Goal: Information Seeking & Learning: Check status

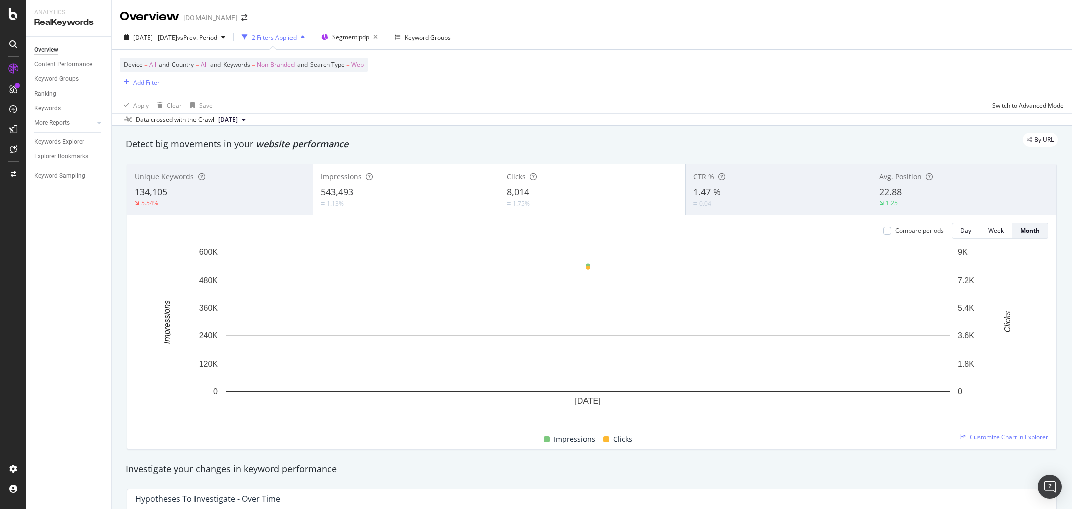
click at [50, 220] on div "Overview Content Performance Keyword Groups Ranking Keywords More Reports Count…" at bounding box center [68, 273] width 85 height 472
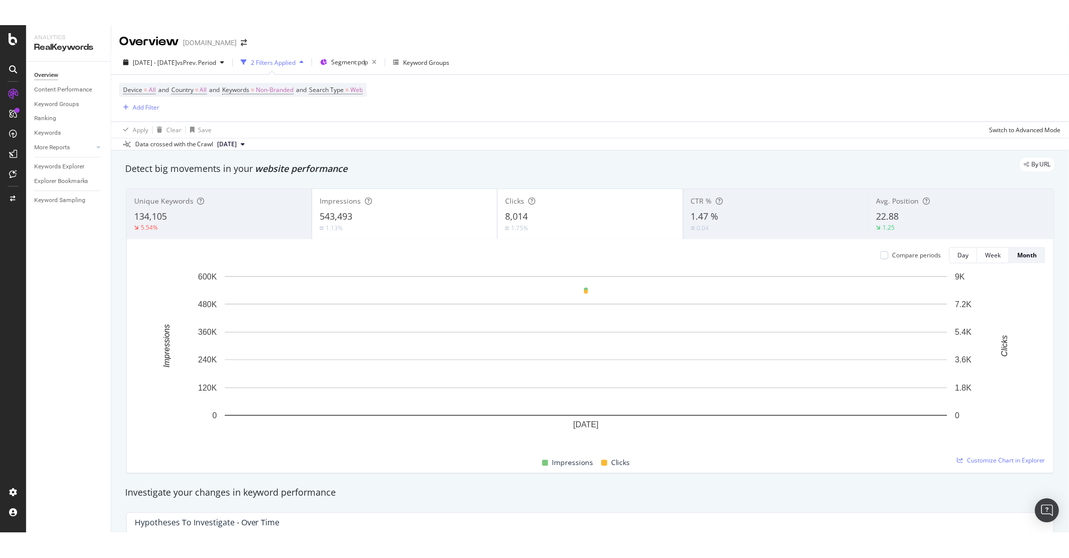
scroll to position [758, 0]
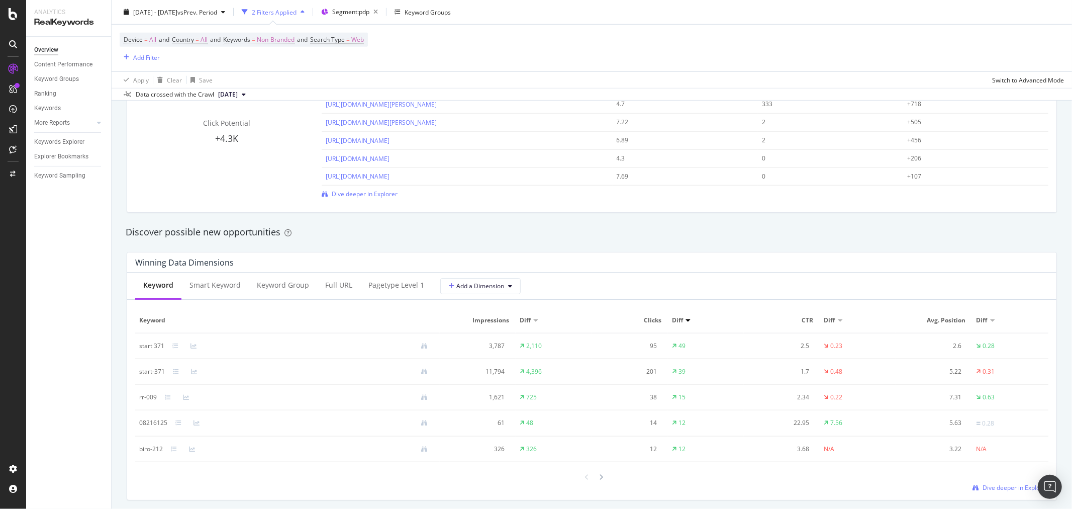
click at [439, 498] on div "Keyword Smart Keyword Keyword Group Full URL pagetype Level 1 Add a Dimension K…" at bounding box center [592, 386] width 930 height 227
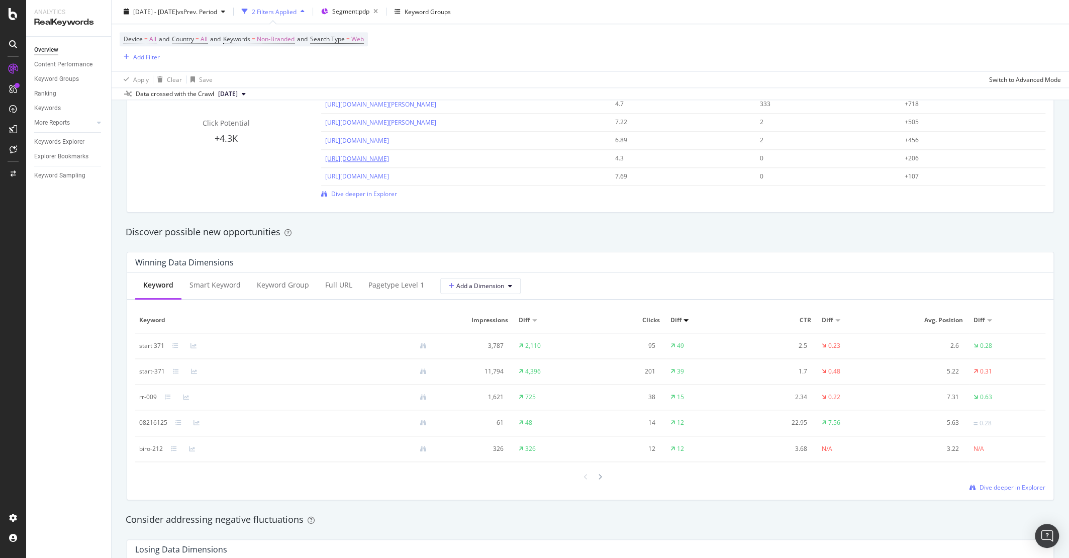
click at [357, 156] on link "[URL][DOMAIN_NAME]" at bounding box center [357, 158] width 64 height 9
